Goal: Task Accomplishment & Management: Manage account settings

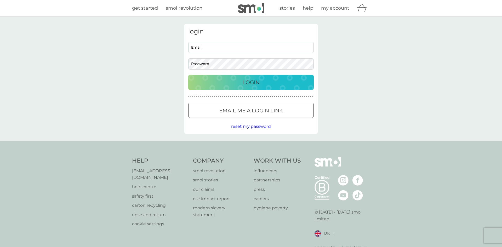
type input "[EMAIL_ADDRESS][DOMAIN_NAME]"
click at [247, 82] on p "Login" at bounding box center [250, 82] width 17 height 8
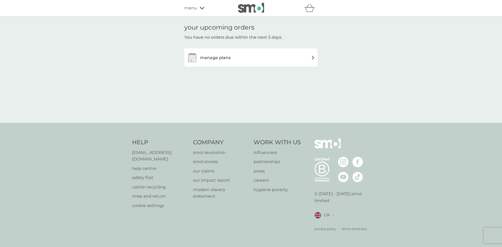
click at [214, 58] on h3 "manage plans" at bounding box center [215, 57] width 31 height 7
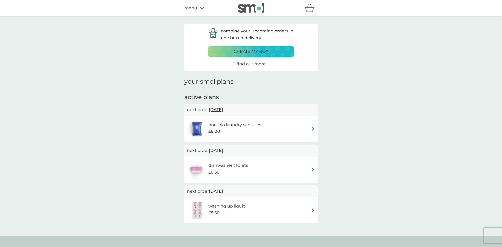
click at [314, 129] on img at bounding box center [313, 129] width 4 height 4
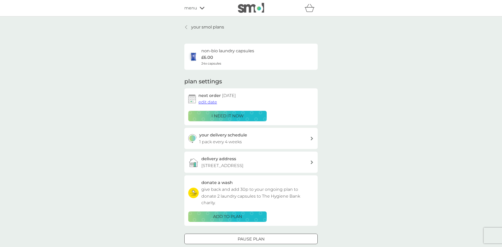
click at [247, 117] on div "i need it now" at bounding box center [228, 116] width 72 height 7
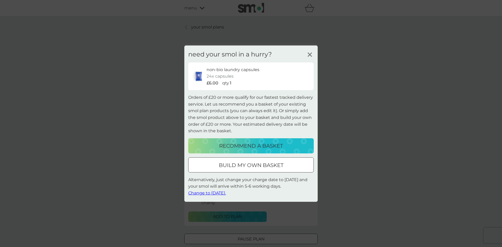
click at [218, 195] on span "Change to tomorrow." at bounding box center [207, 193] width 38 height 5
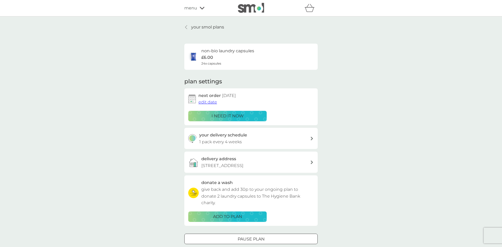
click at [210, 28] on p "your smol plans" at bounding box center [207, 27] width 33 height 7
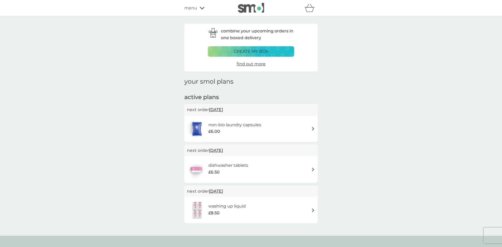
click at [311, 212] on div "washing up liquid £8.50" at bounding box center [251, 210] width 128 height 18
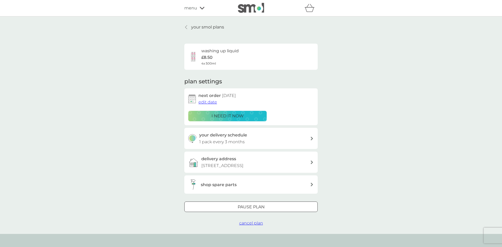
click at [213, 103] on span "edit date" at bounding box center [208, 102] width 19 height 5
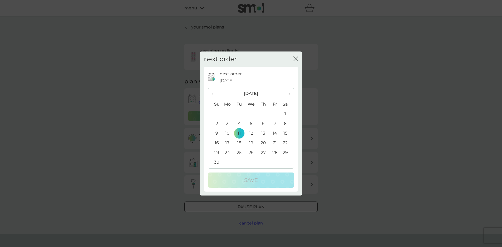
click at [290, 94] on span "›" at bounding box center [287, 93] width 5 height 11
click at [263, 125] on td "11" at bounding box center [263, 124] width 12 height 10
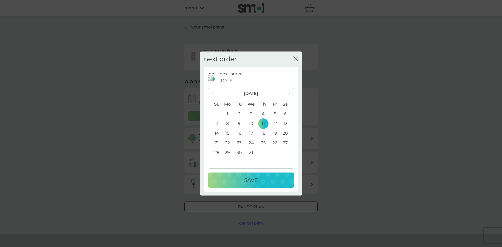
click at [251, 180] on p "Save" at bounding box center [251, 180] width 14 height 8
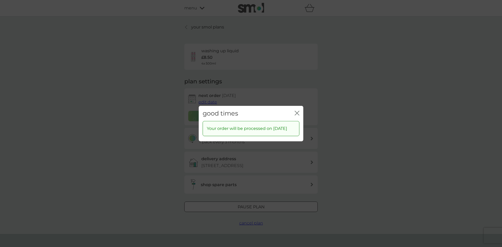
click at [298, 111] on icon "close" at bounding box center [298, 113] width 2 height 4
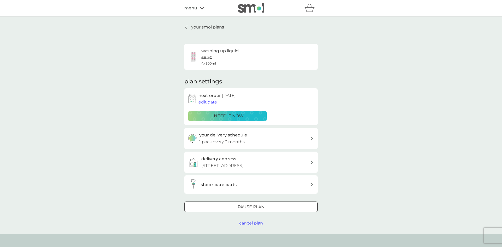
click at [186, 27] on icon at bounding box center [186, 27] width 2 height 4
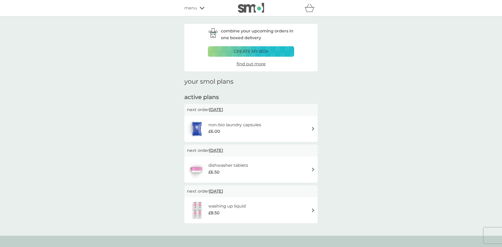
click at [255, 10] on img at bounding box center [251, 8] width 26 height 10
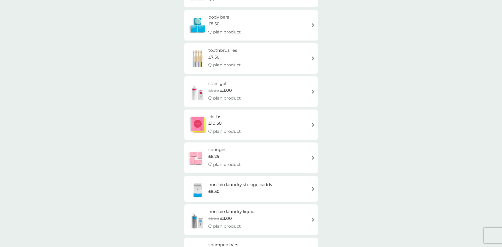
scroll to position [745, 0]
